Goal: Communication & Community: Answer question/provide support

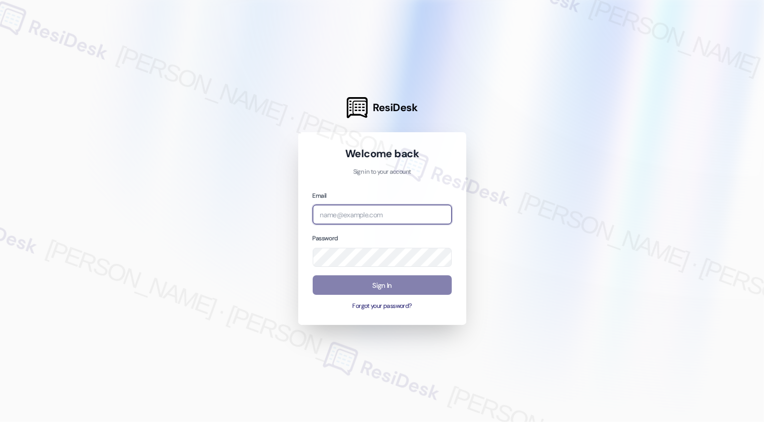
click at [377, 211] on input "email" at bounding box center [382, 215] width 139 height 20
type input "[EMAIL_ADDRESS][PERSON_NAME][PERSON_NAME][DOMAIN_NAME]"
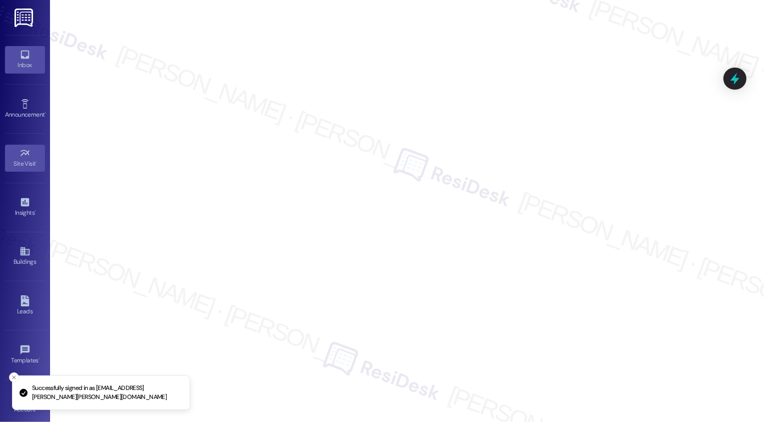
click at [21, 57] on icon at bounding box center [25, 55] width 9 height 9
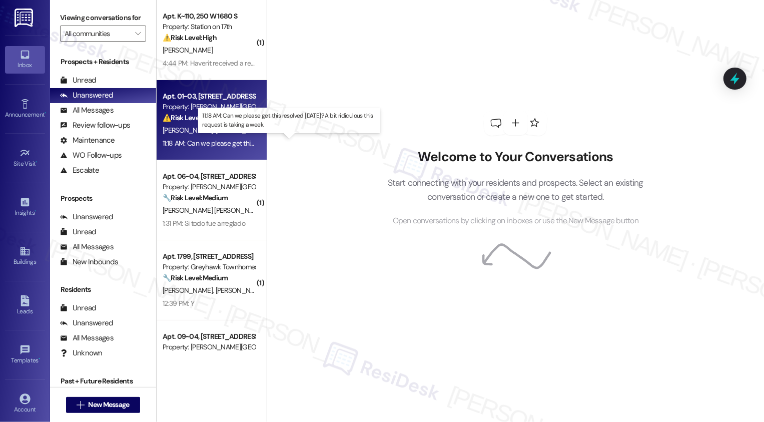
click at [221, 145] on div "11:18 AM: Can we please get this resolved [DATE]? A bit ridiculous this request…" at bounding box center [297, 143] width 269 height 9
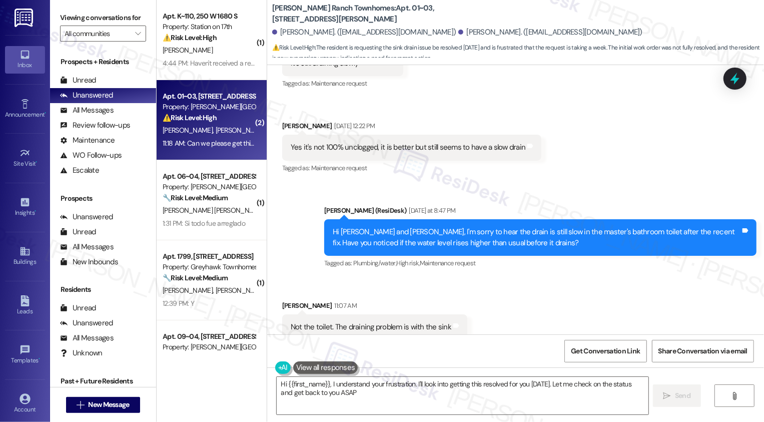
type textarea "Hi {{first_name}}, I understand your frustration. I'll look into getting this r…"
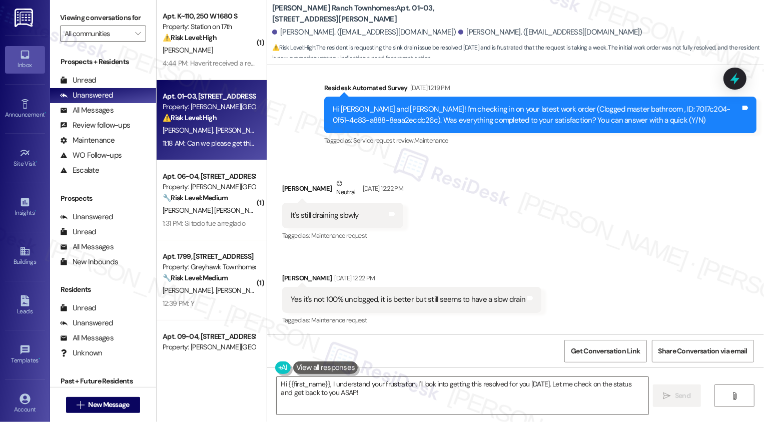
scroll to position [973, 0]
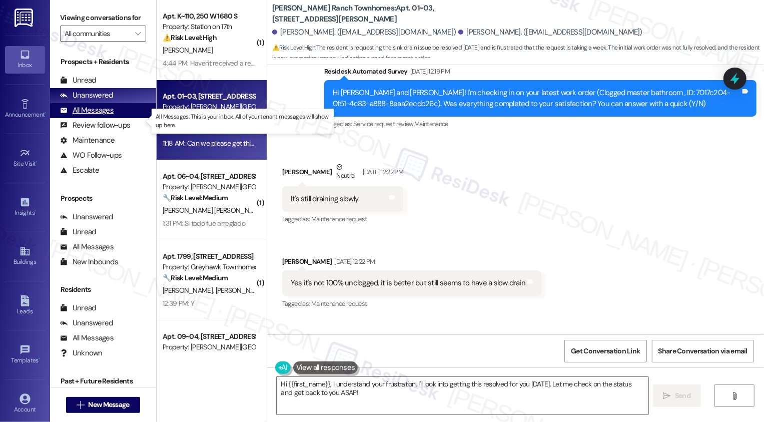
click at [135, 118] on div "All Messages (undefined)" at bounding box center [103, 110] width 106 height 15
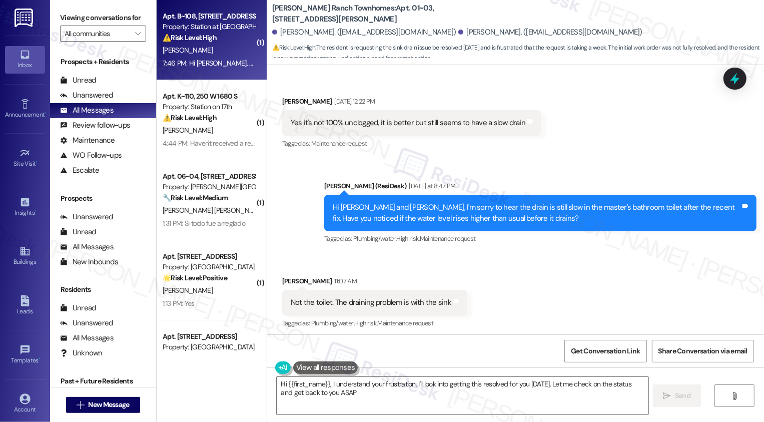
type textarea "Hi {{first_name}}, I understand your frustration. I'll look into getting this r…"
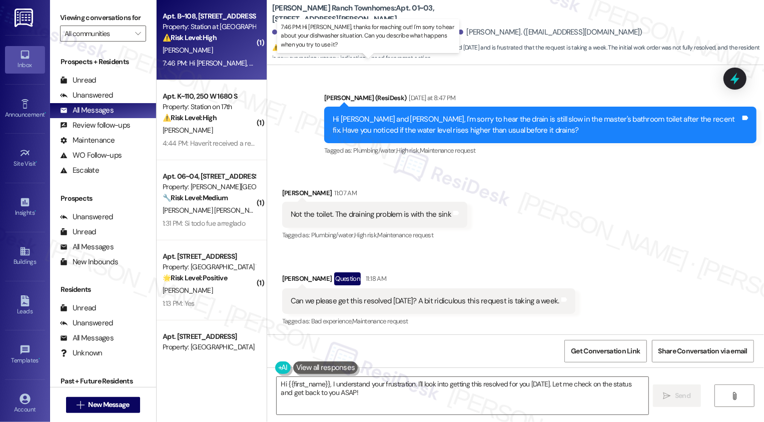
scroll to position [1223, 0]
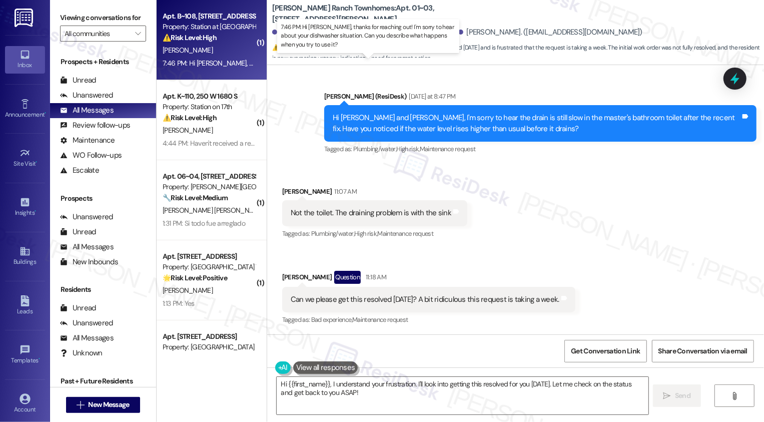
click at [216, 59] on div "7:46 PM: Hi [PERSON_NAME], thanks for reaching out! I'm sorry to hear about you…" at bounding box center [394, 63] width 463 height 9
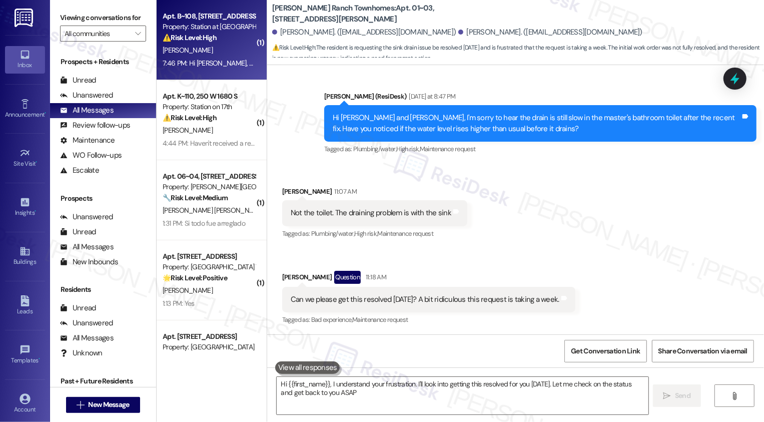
type textarea "Hi {{first_name}}, I understand your frustration. I'll look into getting this r…"
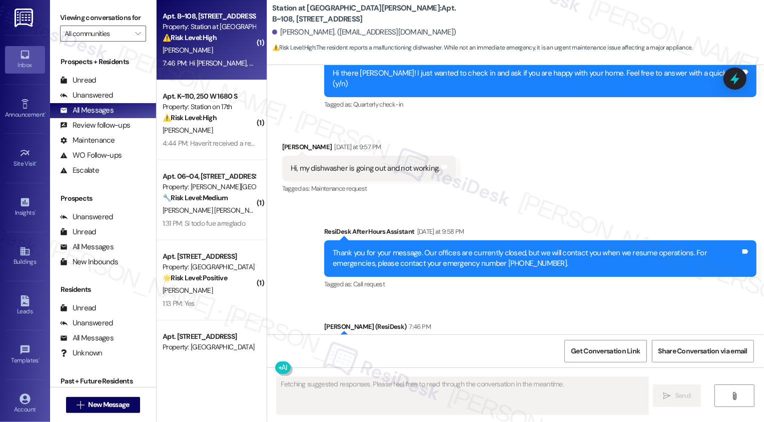
scroll to position [263, 0]
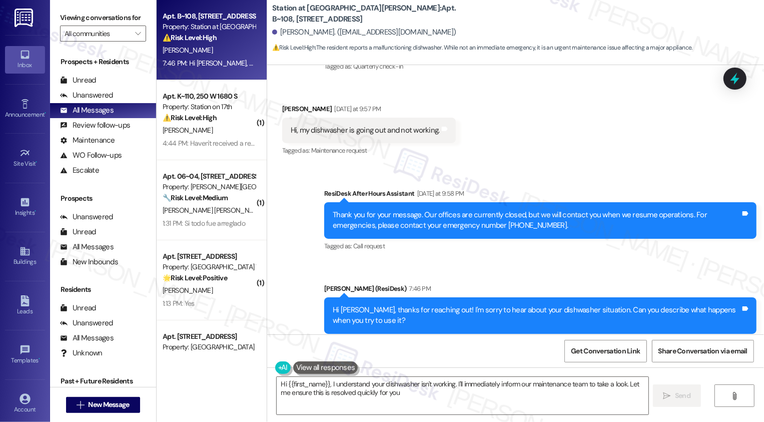
type textarea "Hi {{first_name}}, I understand your dishwasher isn't working. I'll immediately…"
